Goal: Register for event/course

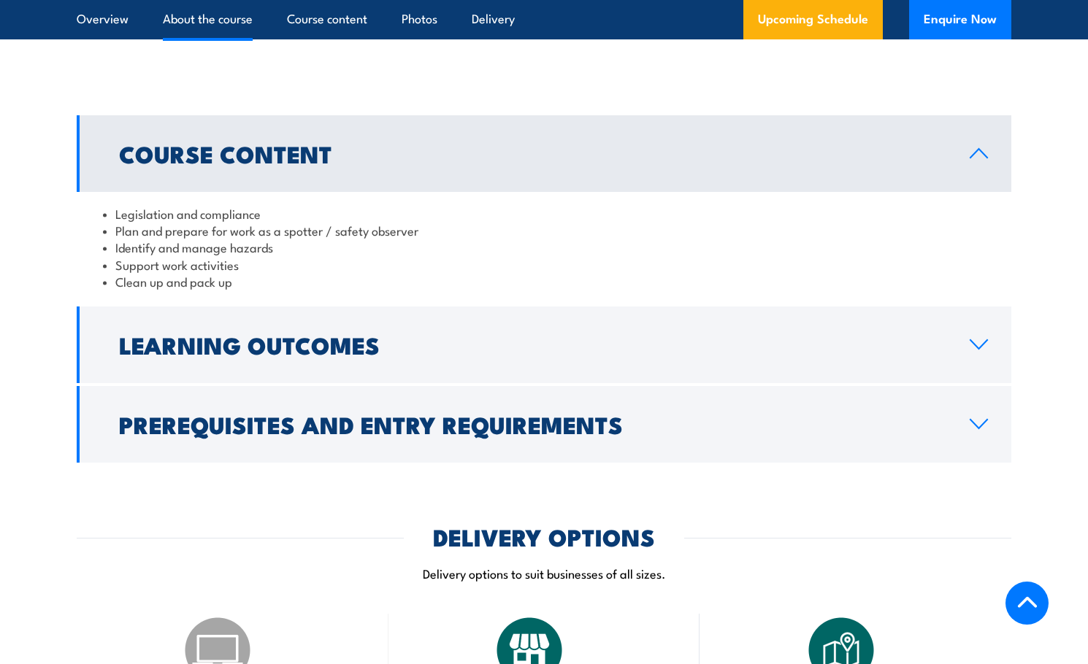
scroll to position [1168, 0]
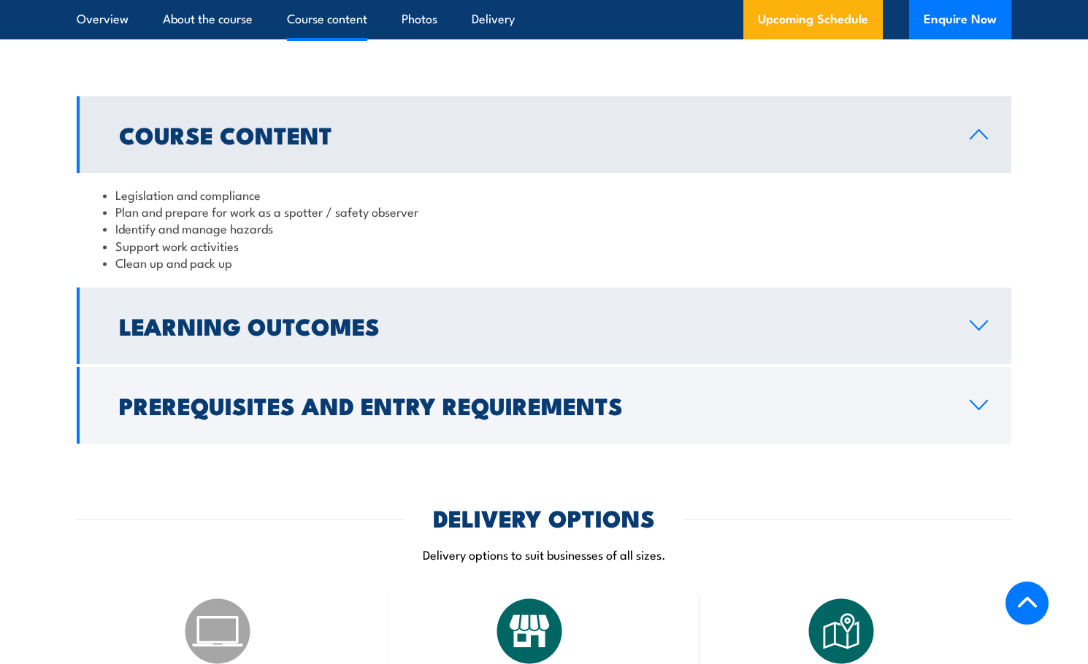
click at [333, 345] on link "Learning Outcomes" at bounding box center [544, 326] width 934 height 77
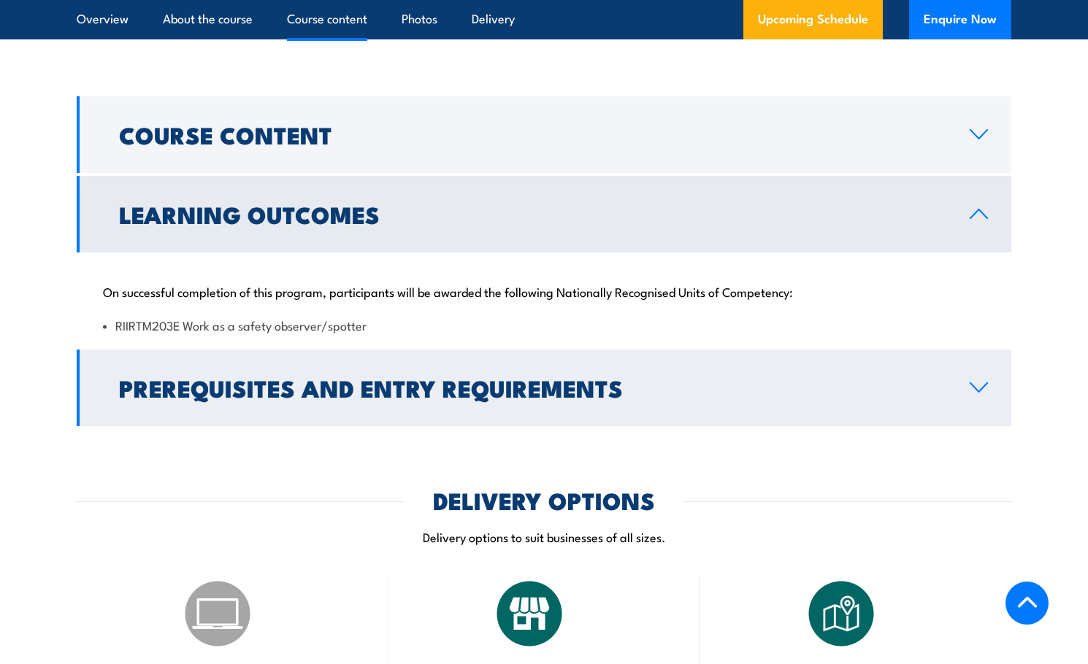
click at [321, 385] on h2 "Prerequisites and Entry Requirements" at bounding box center [532, 387] width 827 height 20
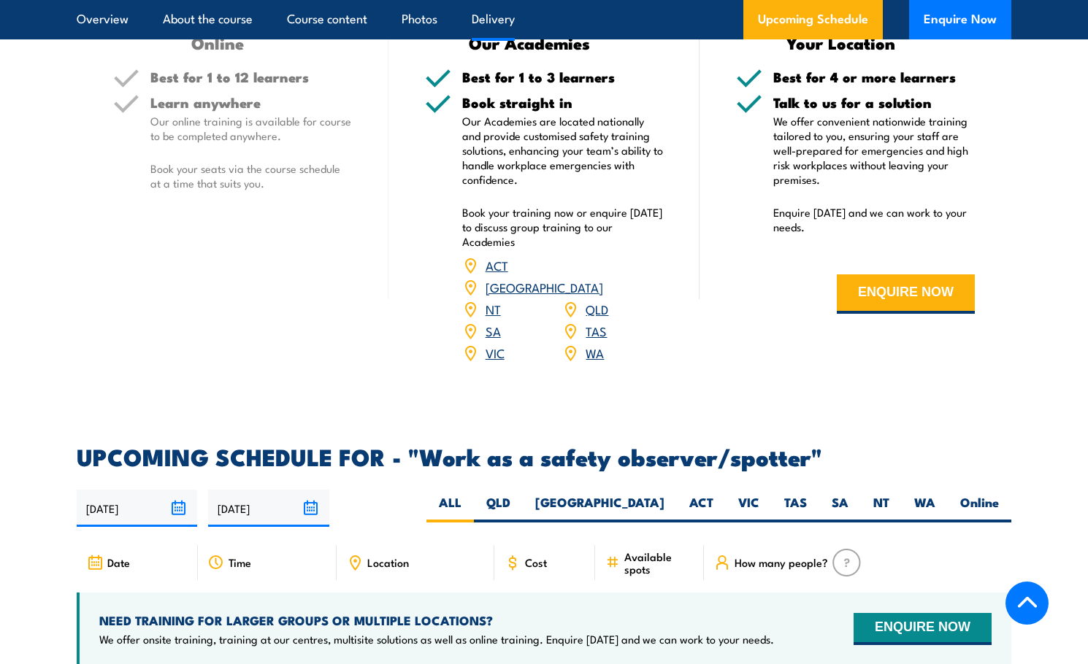
scroll to position [2044, 0]
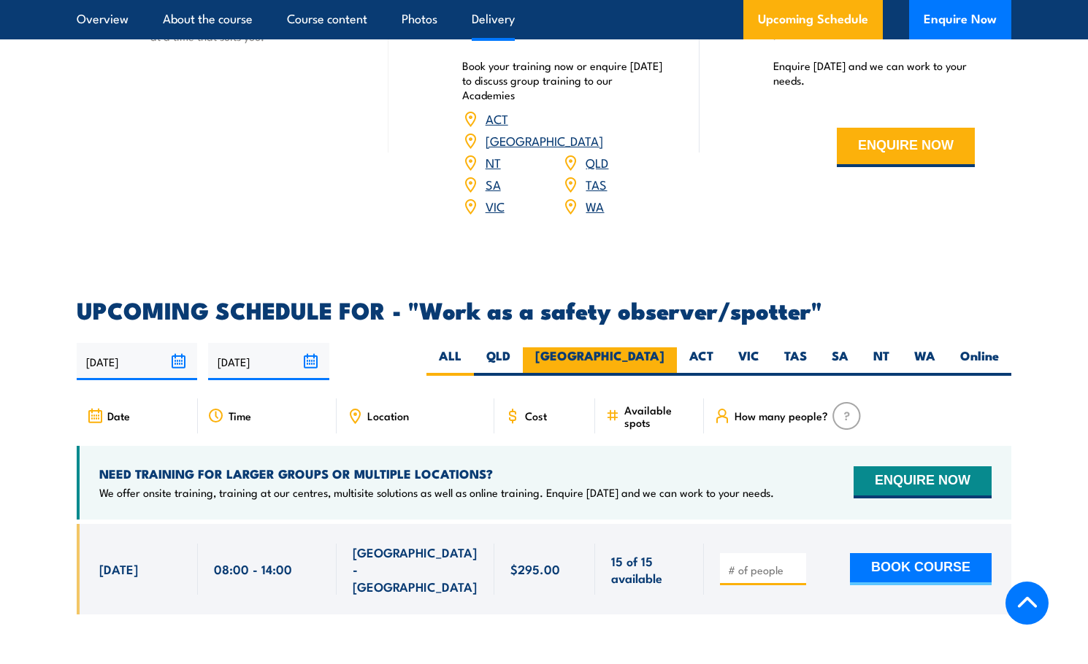
click at [658, 348] on label "[GEOGRAPHIC_DATA]" at bounding box center [600, 362] width 154 height 28
click at [664, 348] on input "[GEOGRAPHIC_DATA]" at bounding box center [668, 352] width 9 height 9
radio input "true"
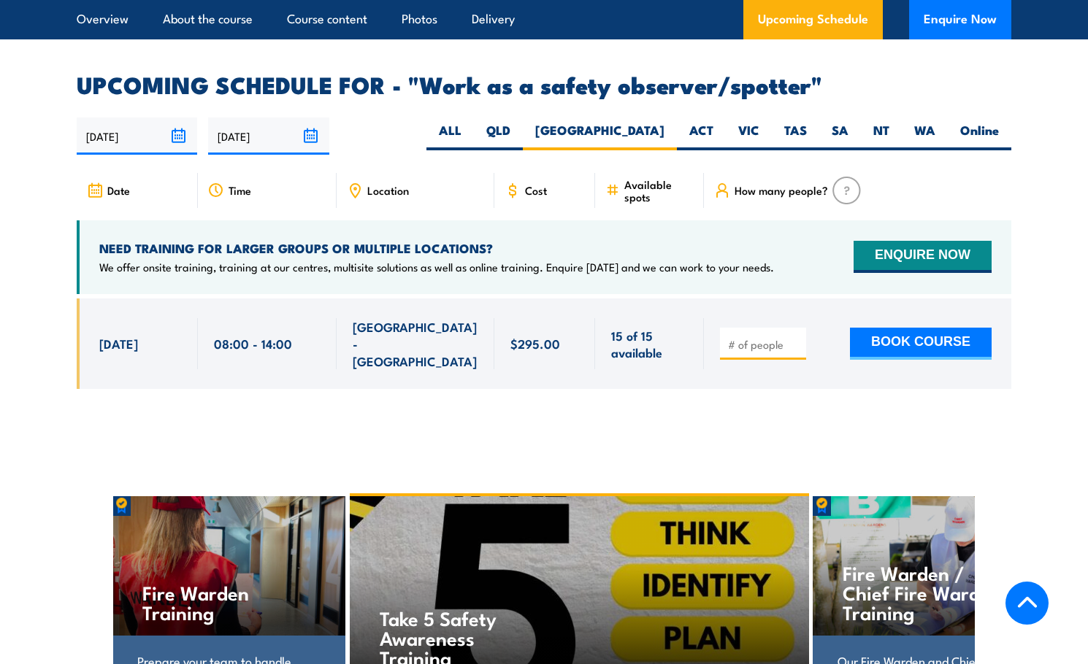
scroll to position [2238, 0]
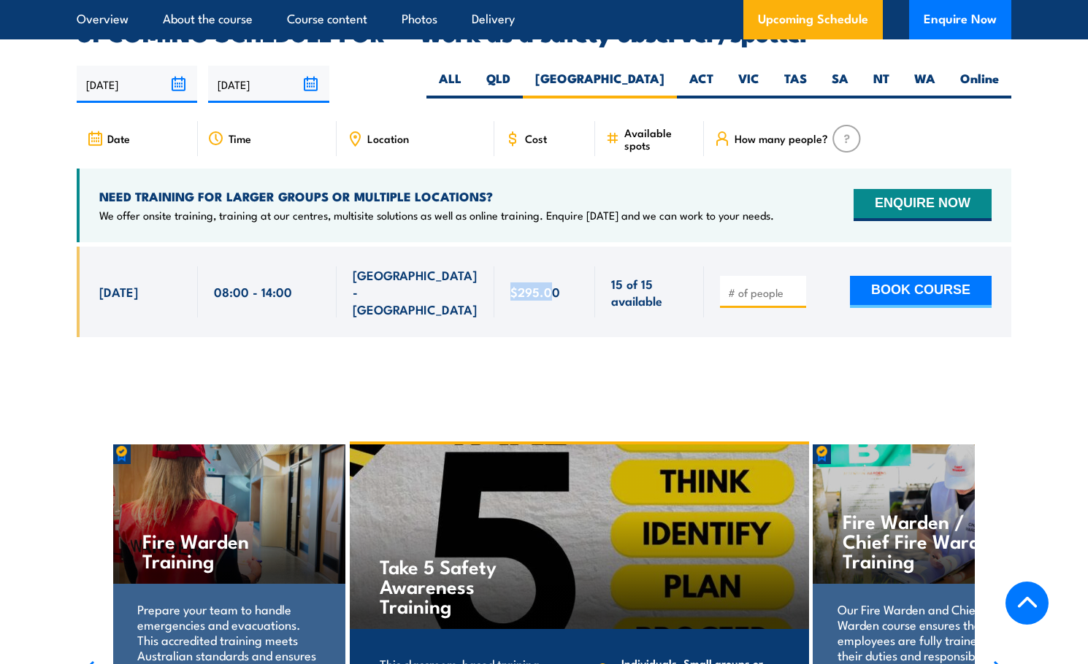
drag, startPoint x: 509, startPoint y: 264, endPoint x: 552, endPoint y: 277, distance: 45.0
click at [552, 277] on div "$295.00" at bounding box center [544, 292] width 101 height 91
click at [547, 299] on div at bounding box center [544, 303] width 934 height 112
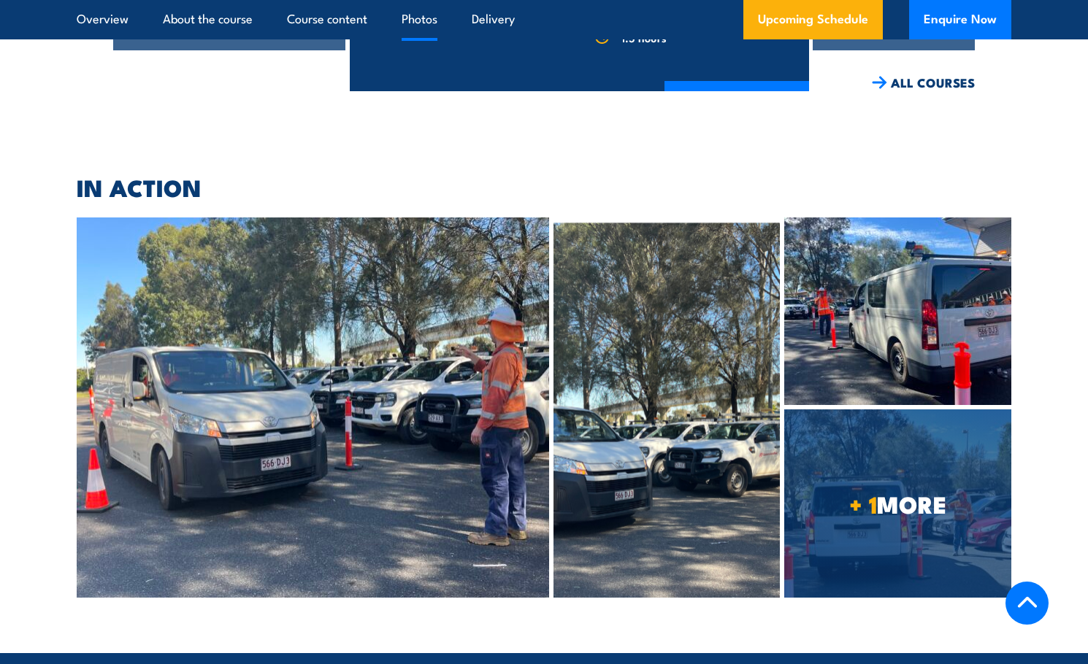
scroll to position [3041, 0]
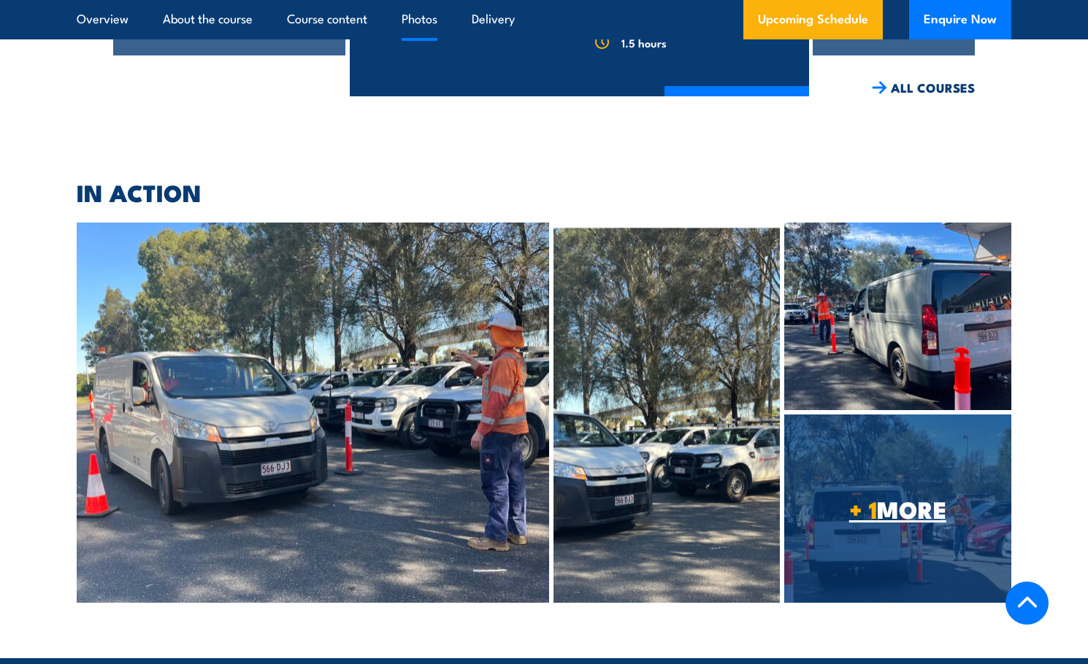
click at [806, 499] on span "+ 1 MORE" at bounding box center [897, 509] width 227 height 20
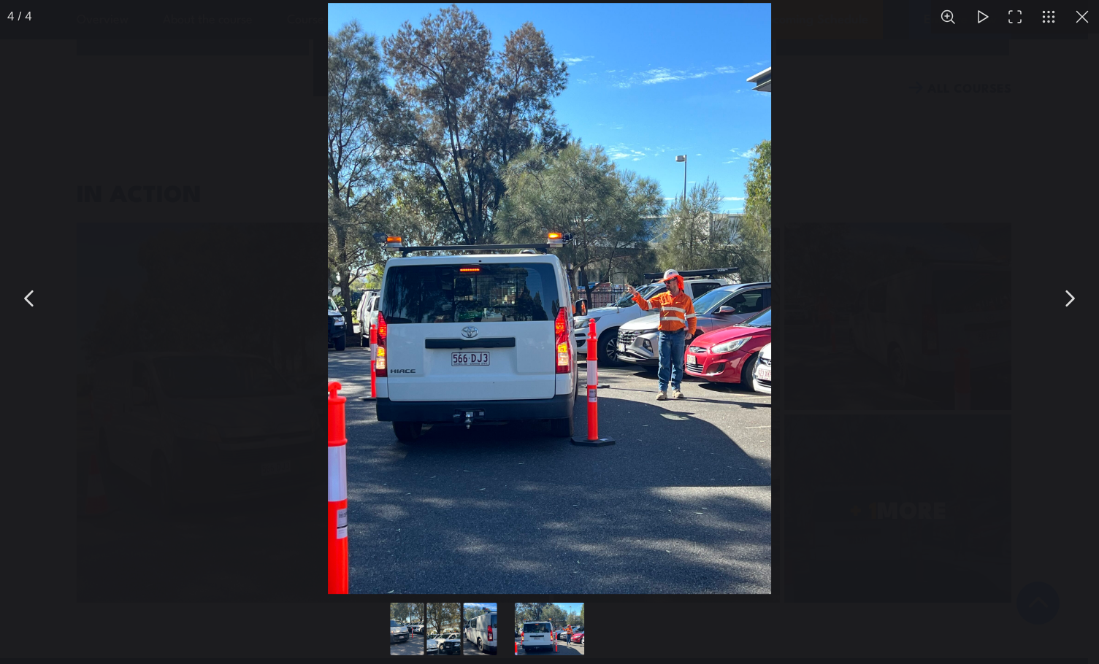
click at [1054, 304] on button "You can close this modal content with the ESC key" at bounding box center [1069, 298] width 37 height 37
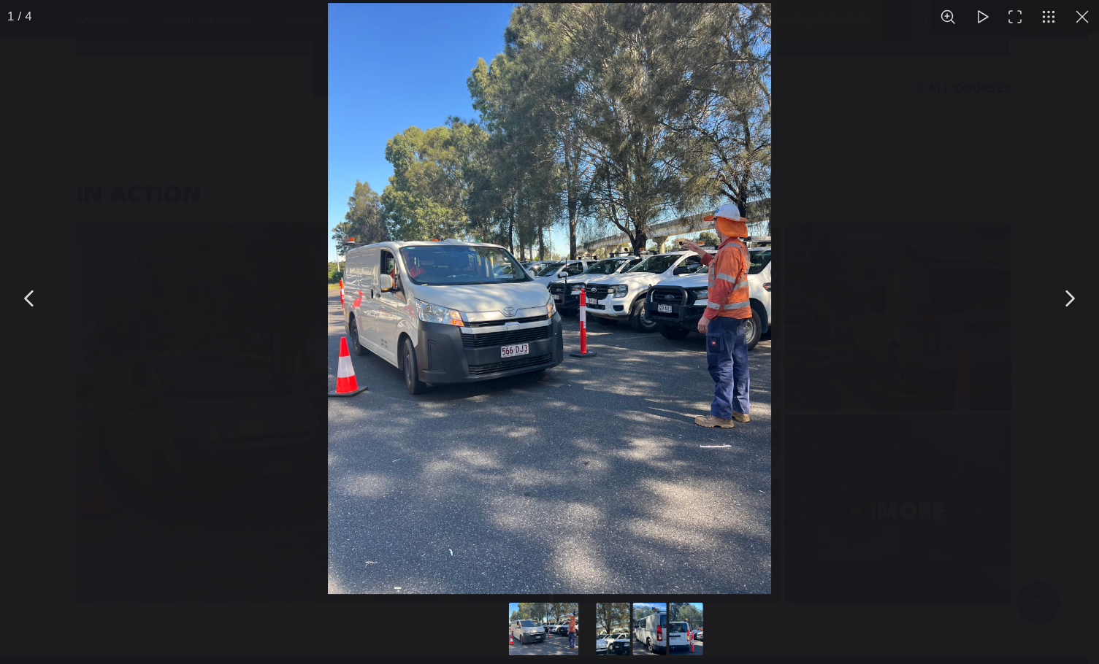
click at [1054, 304] on button "You can close this modal content with the ESC key" at bounding box center [1069, 298] width 37 height 37
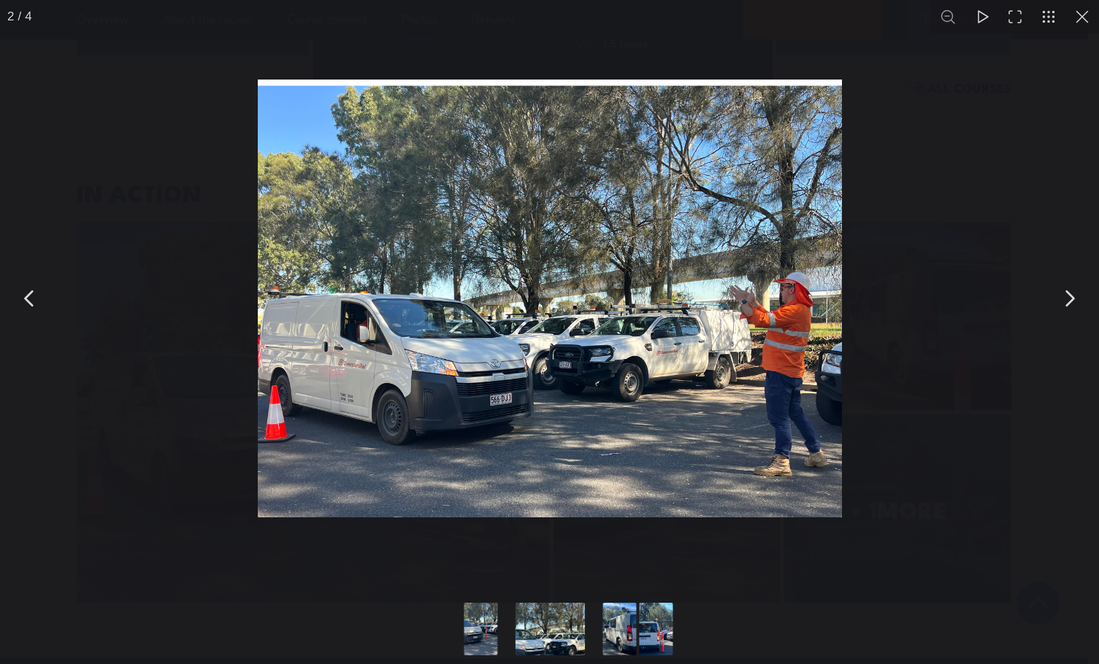
click at [1054, 304] on button "You can close this modal content with the ESC key" at bounding box center [1069, 298] width 37 height 37
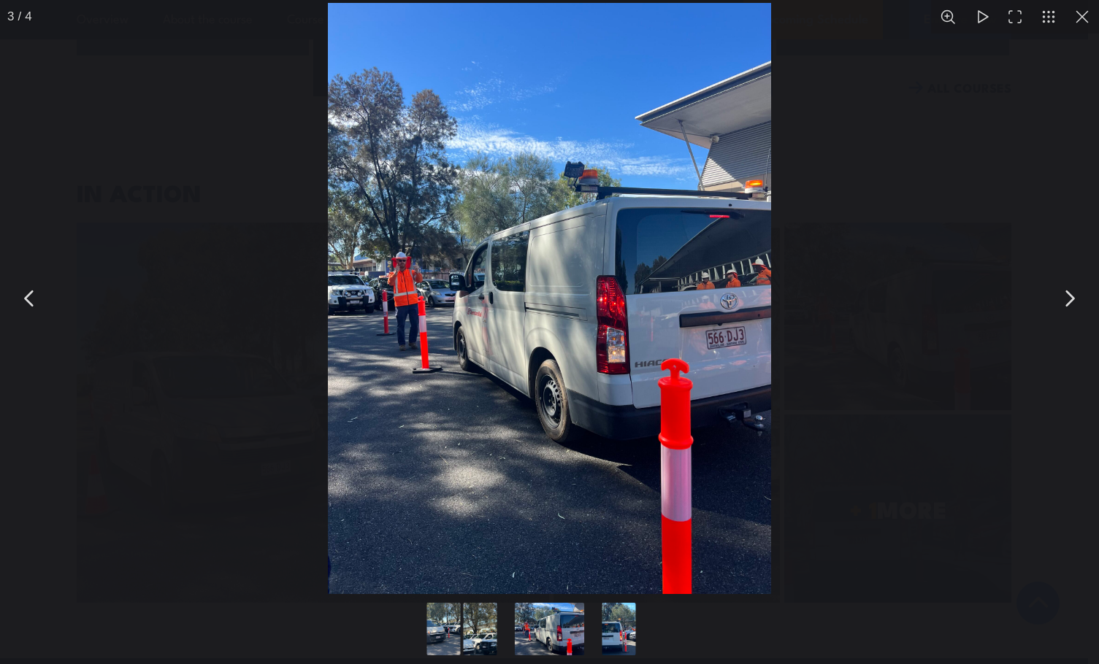
click at [1086, 26] on button "You can close this modal content with the ESC key" at bounding box center [1082, 17] width 34 height 34
